Goal: Task Accomplishment & Management: Manage account settings

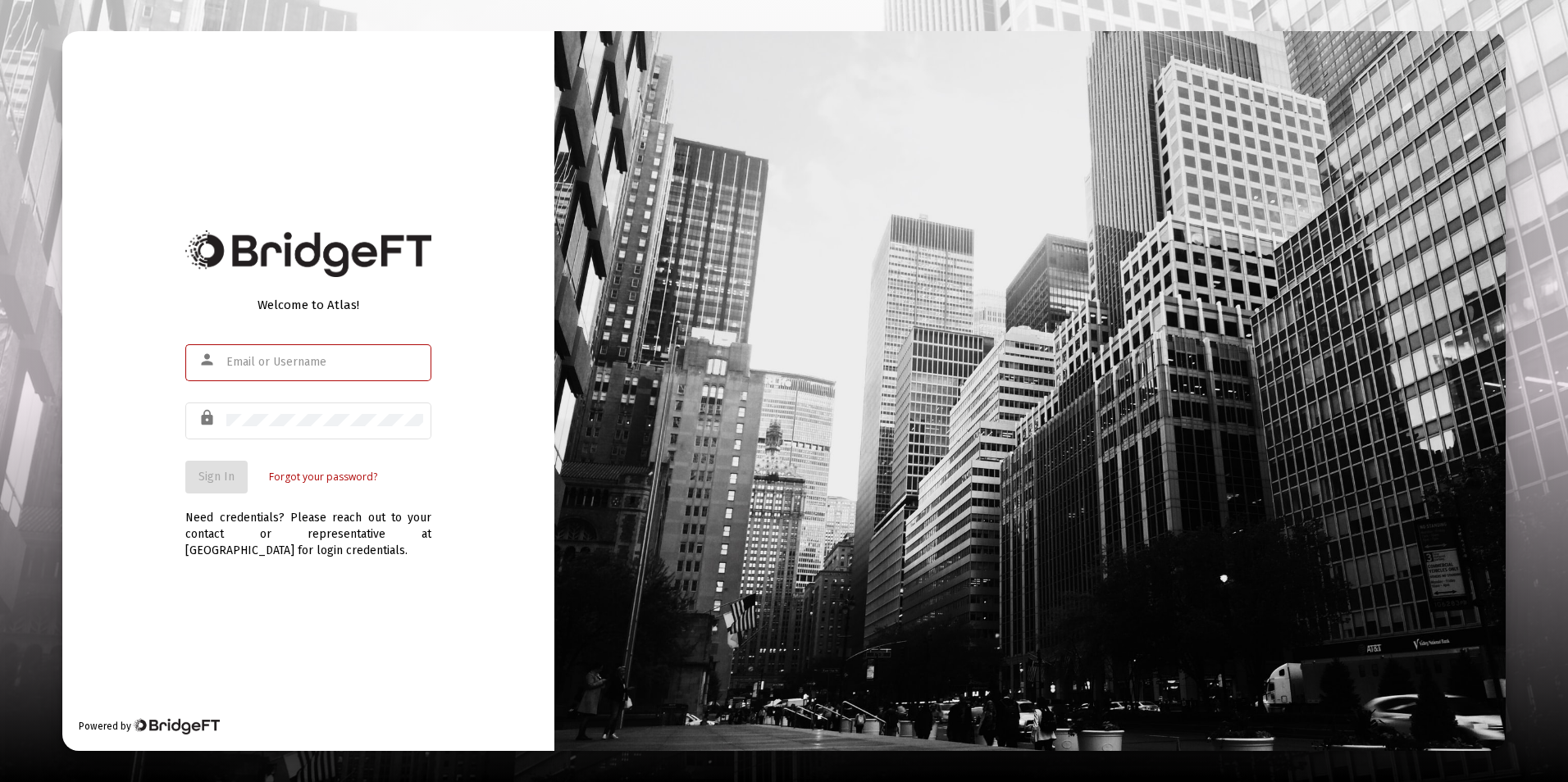
type input "[EMAIL_ADDRESS][DOMAIN_NAME]"
click at [455, 641] on div "Welcome to Atlas! person [EMAIL_ADDRESS][DOMAIN_NAME] lock Sign In Forgot your …" at bounding box center [308, 391] width 492 height 720
click at [212, 474] on span "Sign In" at bounding box center [216, 476] width 36 height 14
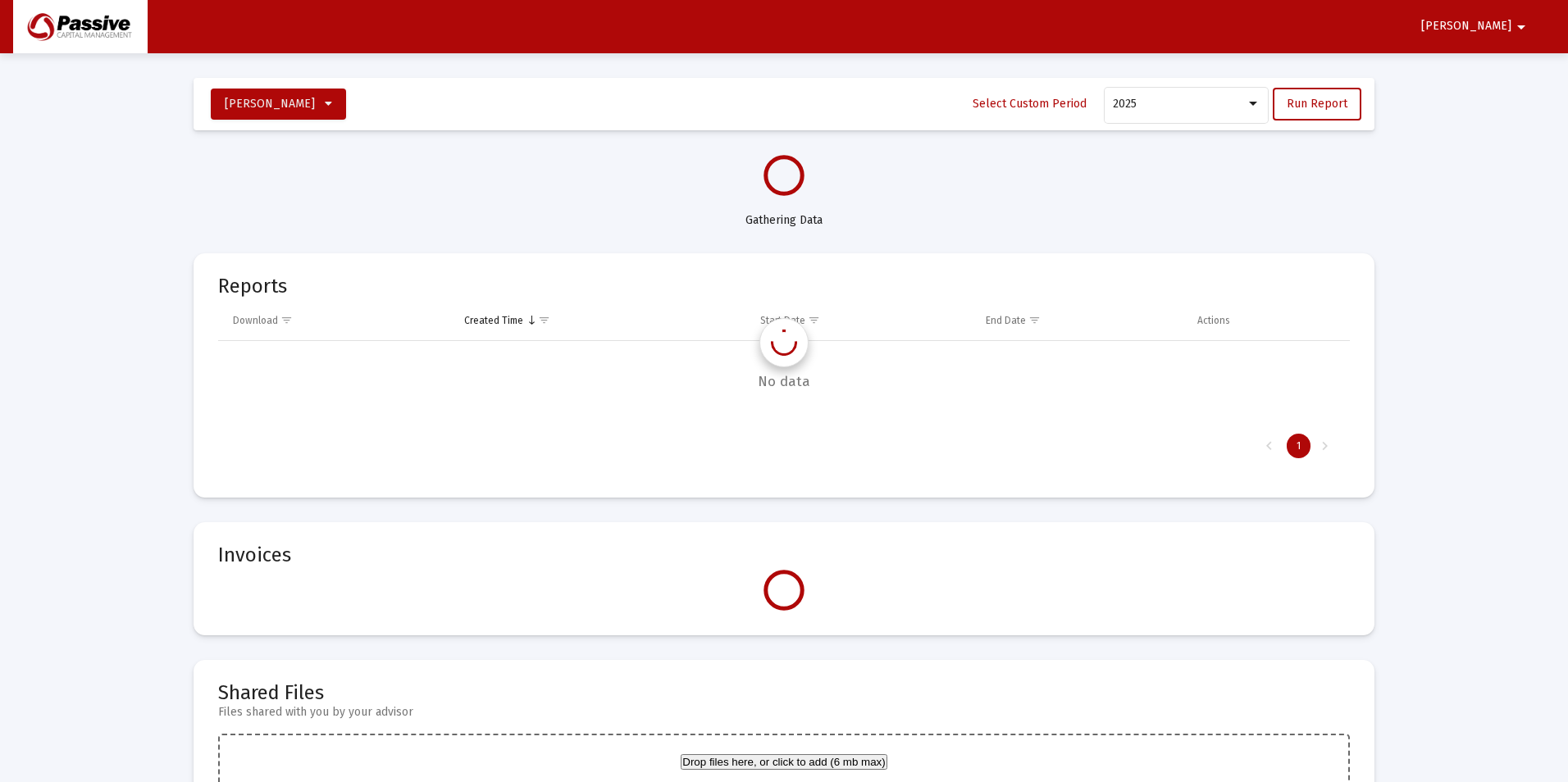
select select "View all"
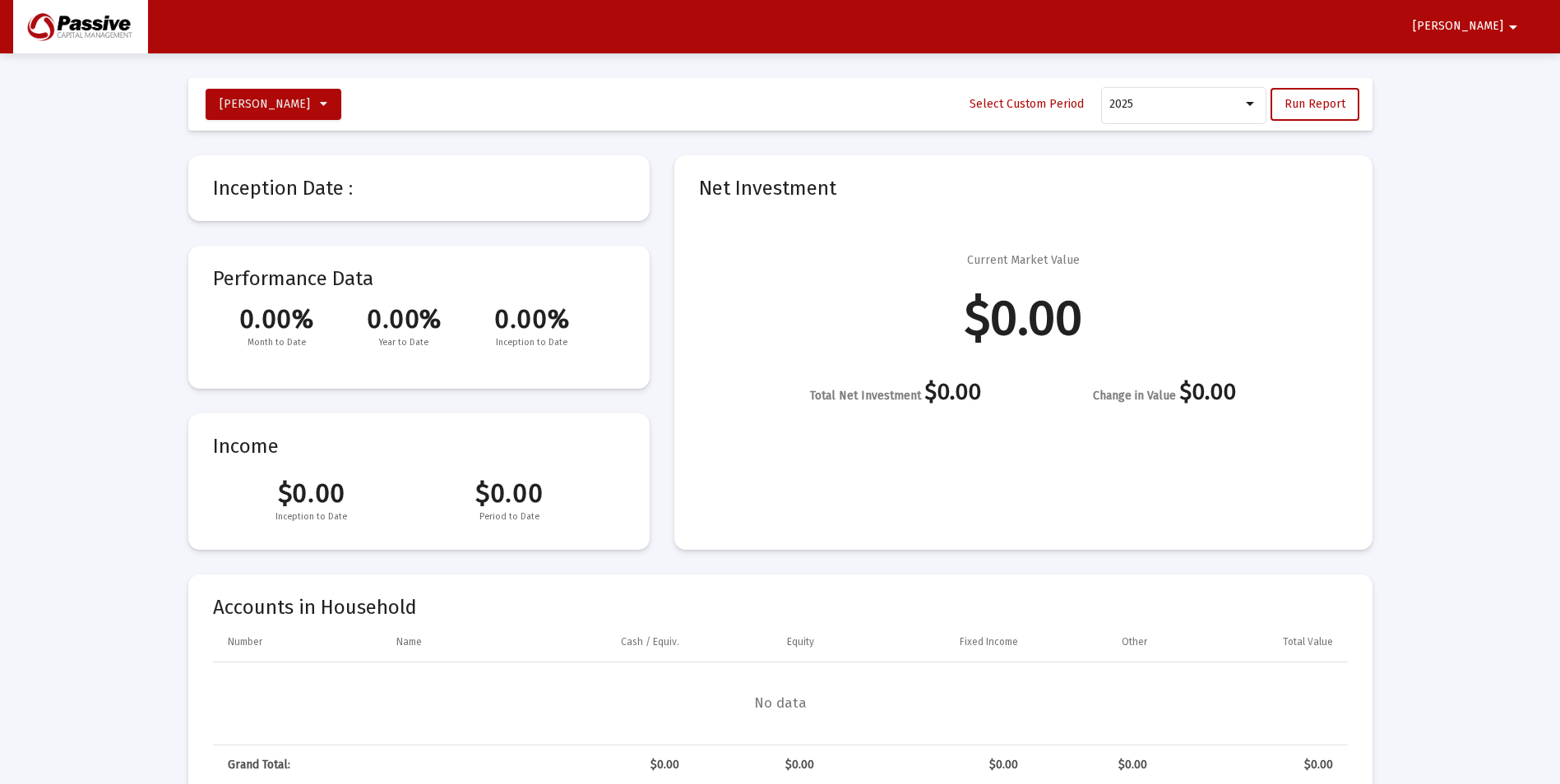
click at [1512, 25] on mat-icon "arrow_drop_down" at bounding box center [1513, 26] width 20 height 33
click at [1476, 65] on button "Logout" at bounding box center [1468, 70] width 92 height 40
